Goal: Navigation & Orientation: Find specific page/section

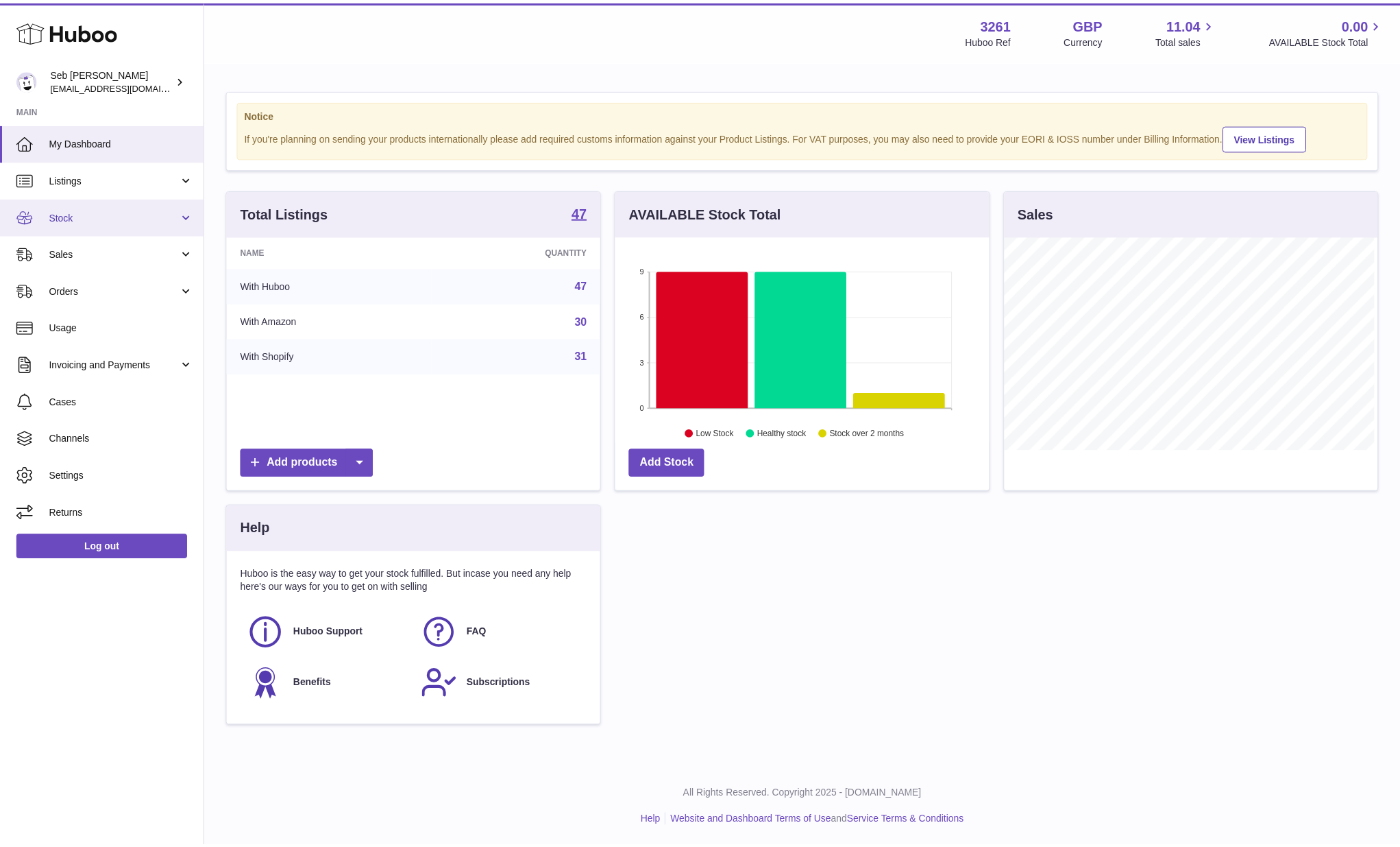
scroll to position [685273, 684791]
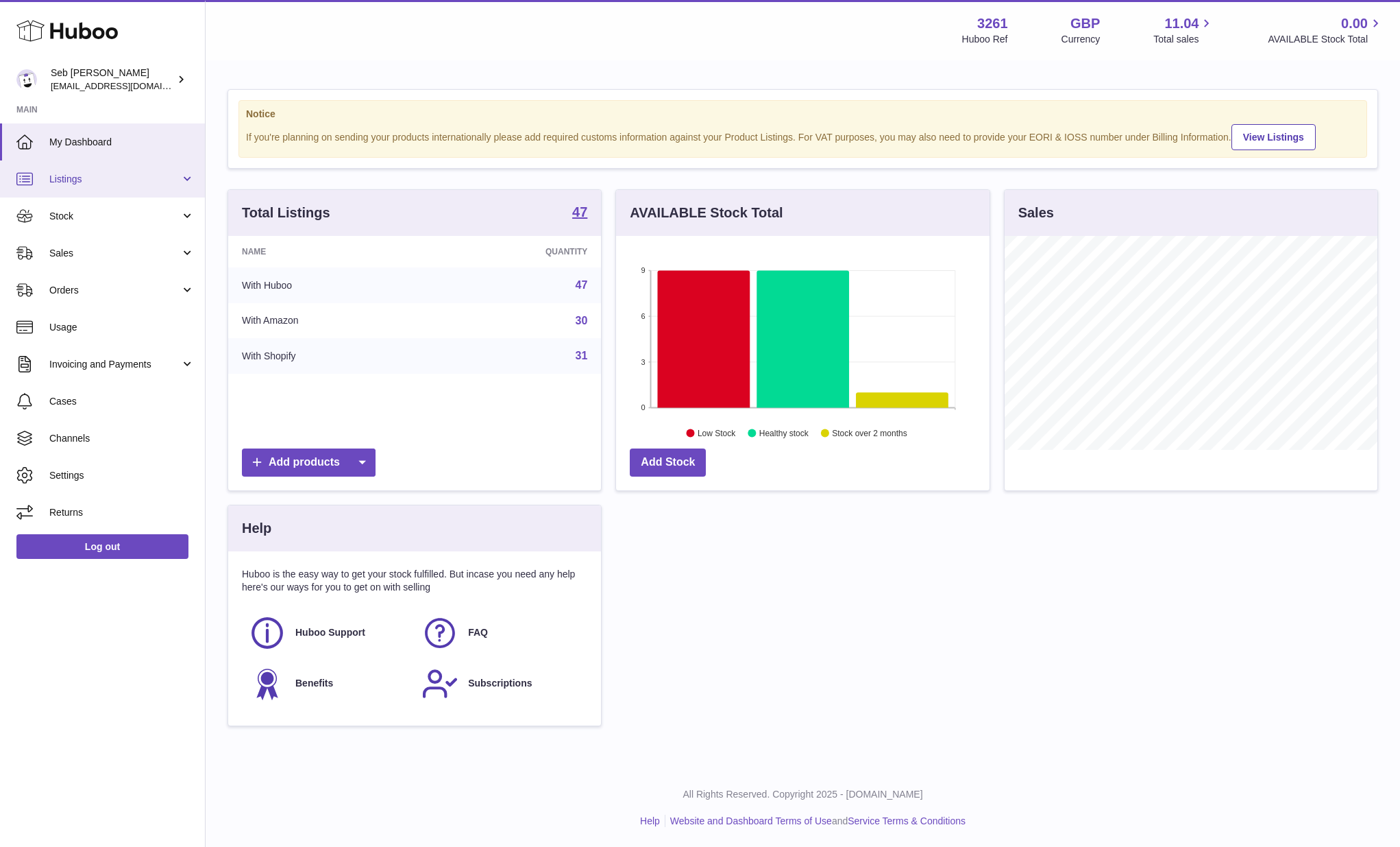
click at [148, 183] on span "Listings" at bounding box center [115, 179] width 131 height 13
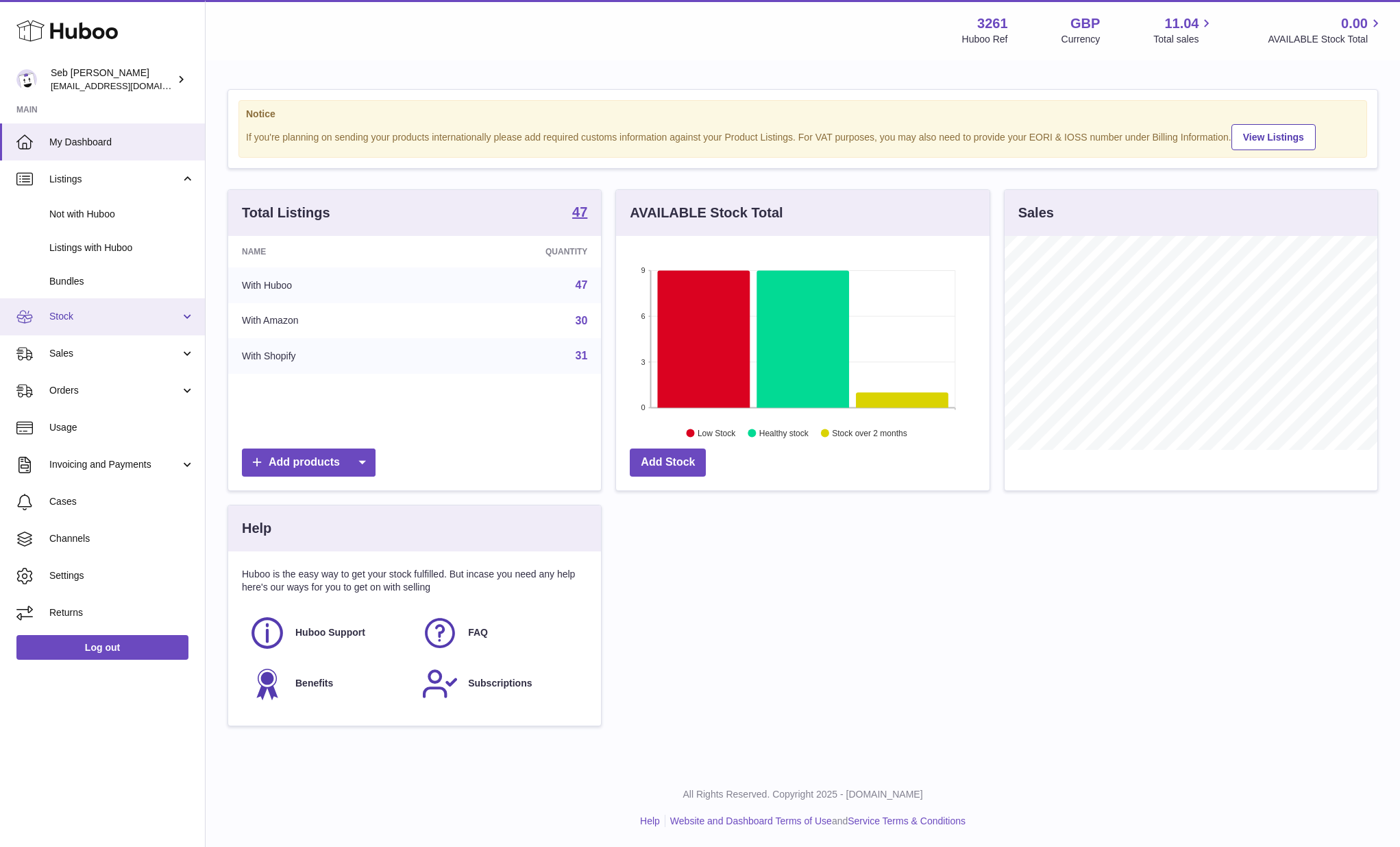
click at [159, 310] on span "Stock" at bounding box center [115, 316] width 131 height 13
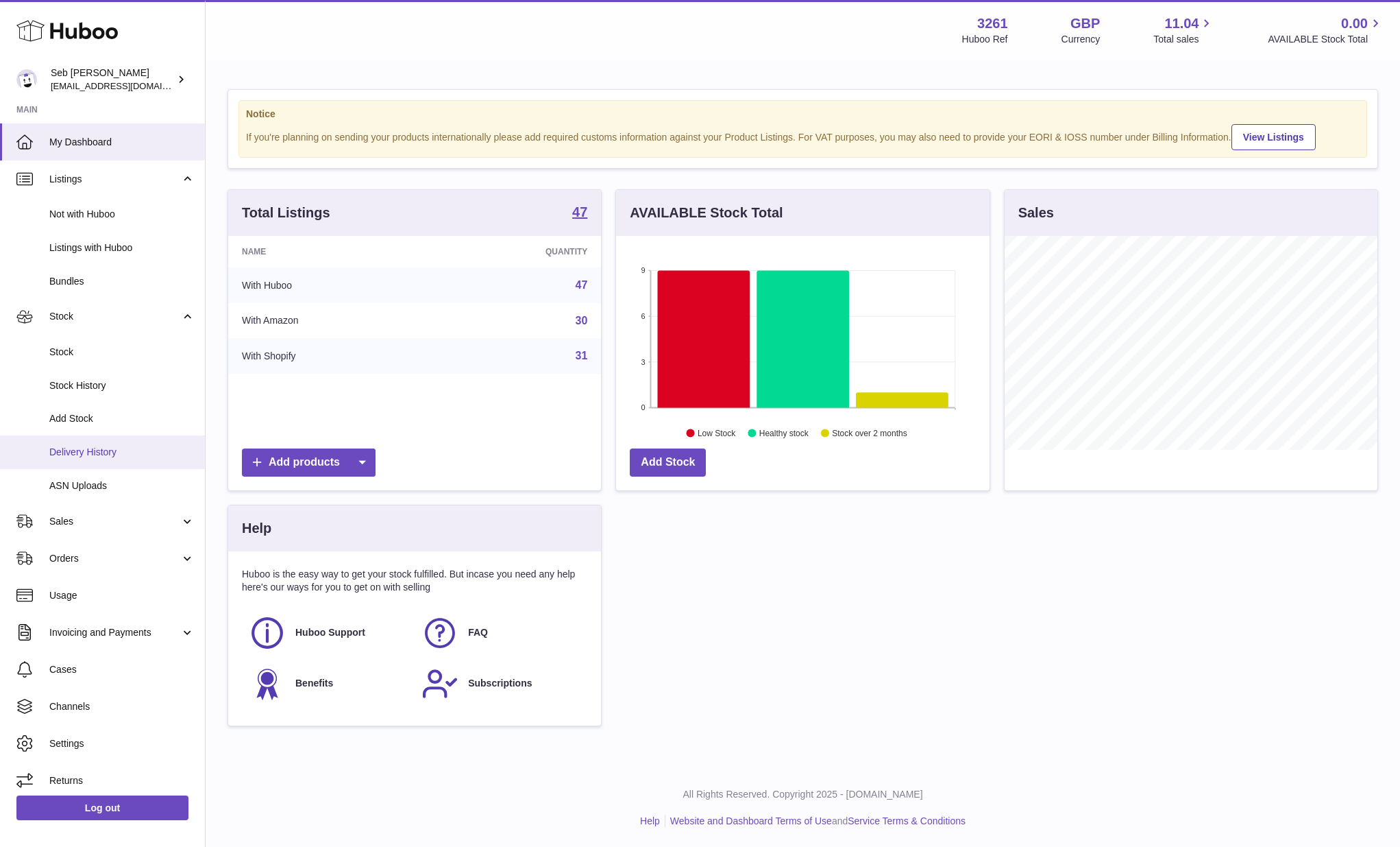
click at [157, 454] on span "Delivery History" at bounding box center [122, 452] width 146 height 13
